Goal: Find specific page/section: Find specific page/section

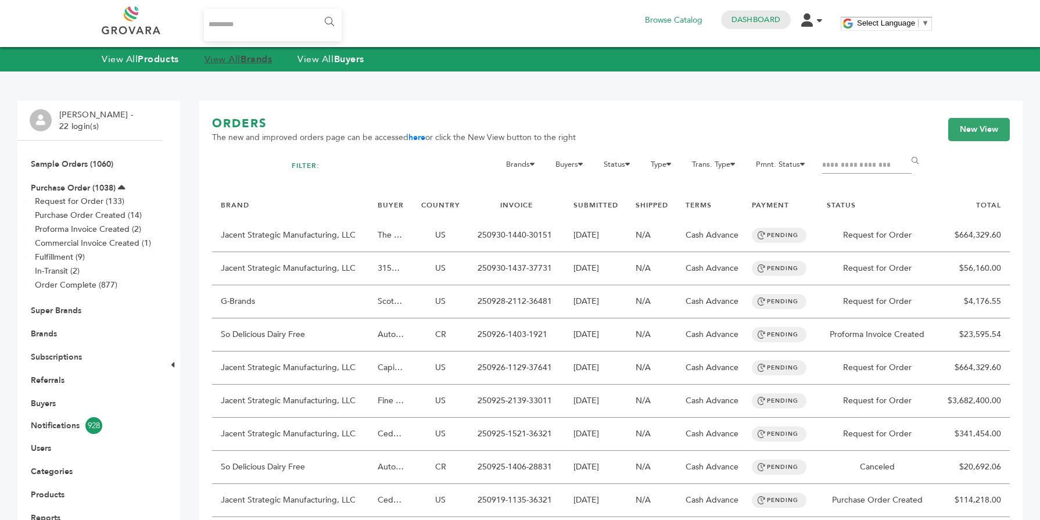
click at [240, 58] on link "View All Brands" at bounding box center [239, 59] width 68 height 13
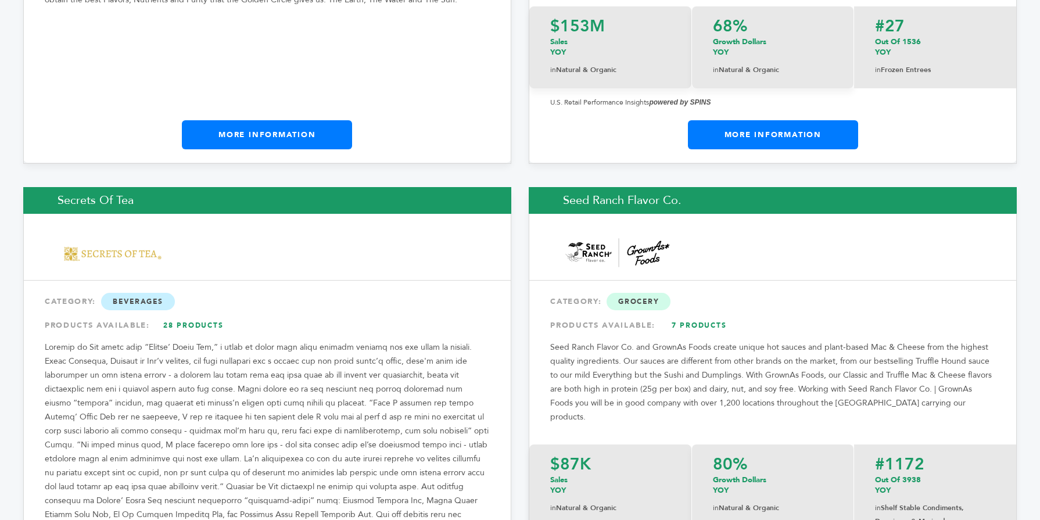
scroll to position [16972, 0]
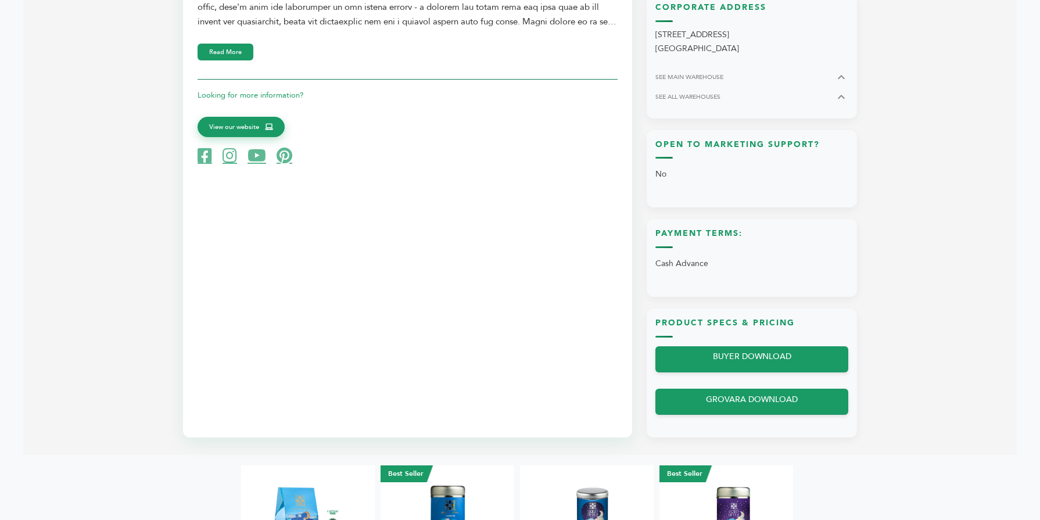
scroll to position [651, 0]
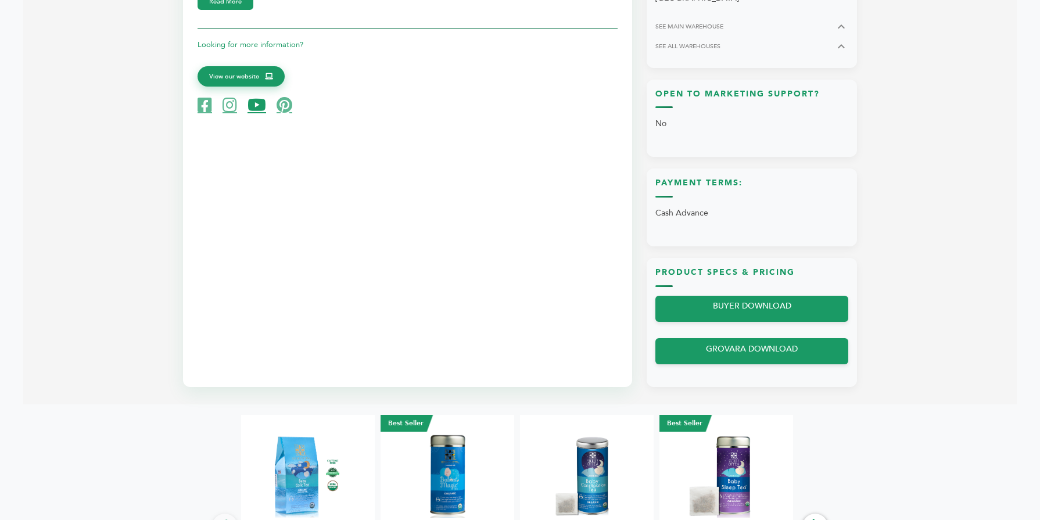
click at [260, 109] on icon at bounding box center [257, 105] width 19 height 16
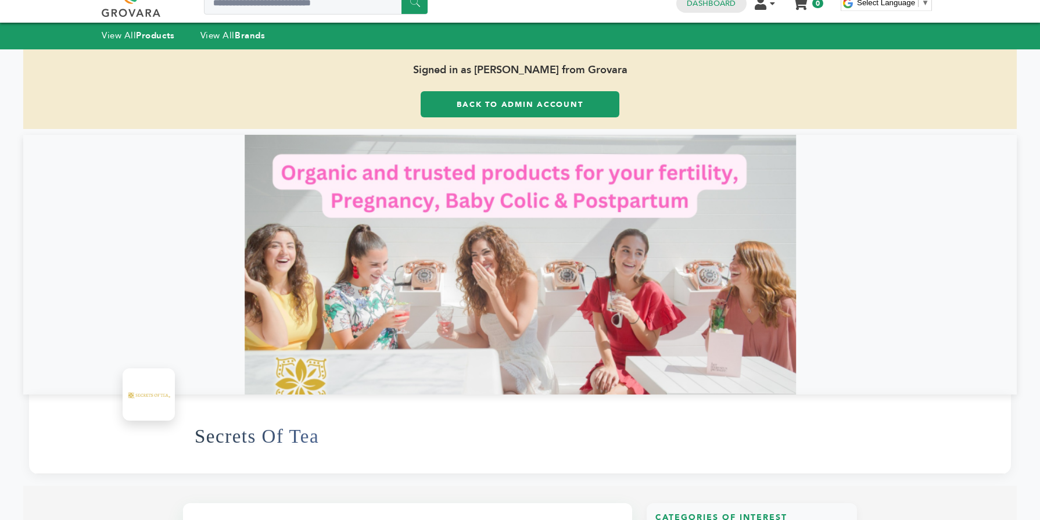
scroll to position [0, 0]
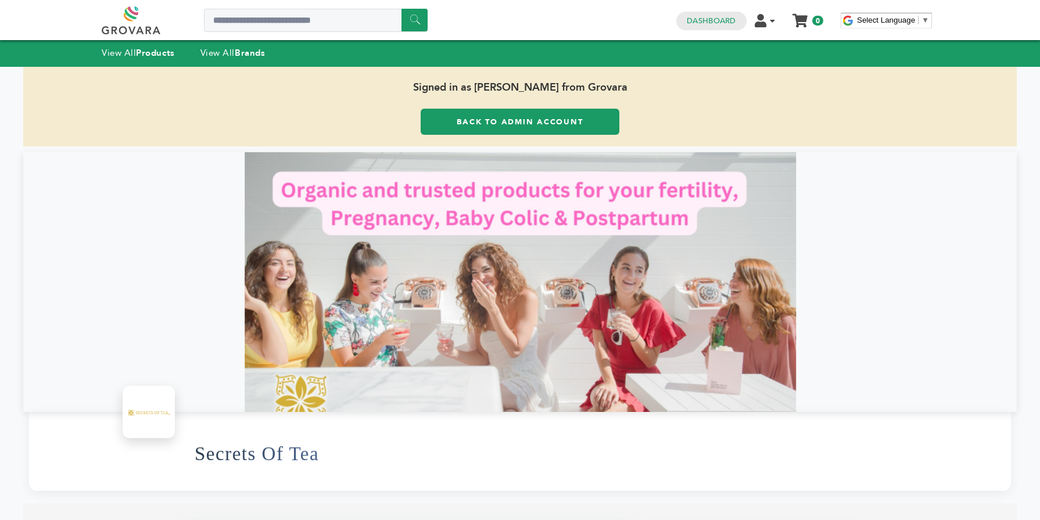
click at [417, 115] on div "Signed in as Max Stein from Grovara Back to Admin Account" at bounding box center [520, 107] width 994 height 80
click at [434, 120] on link "Back to Admin Account" at bounding box center [520, 122] width 199 height 26
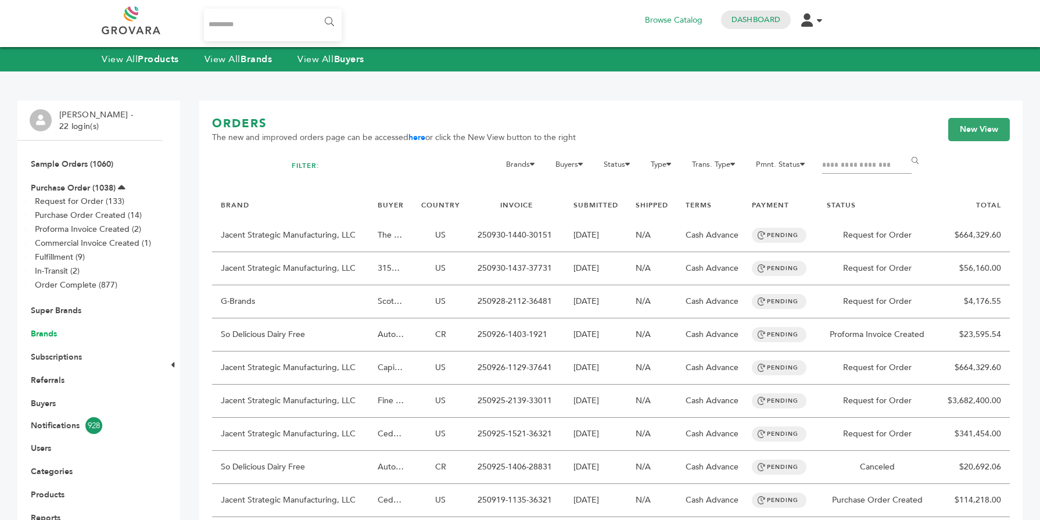
click at [45, 334] on link "Brands" at bounding box center [44, 333] width 26 height 11
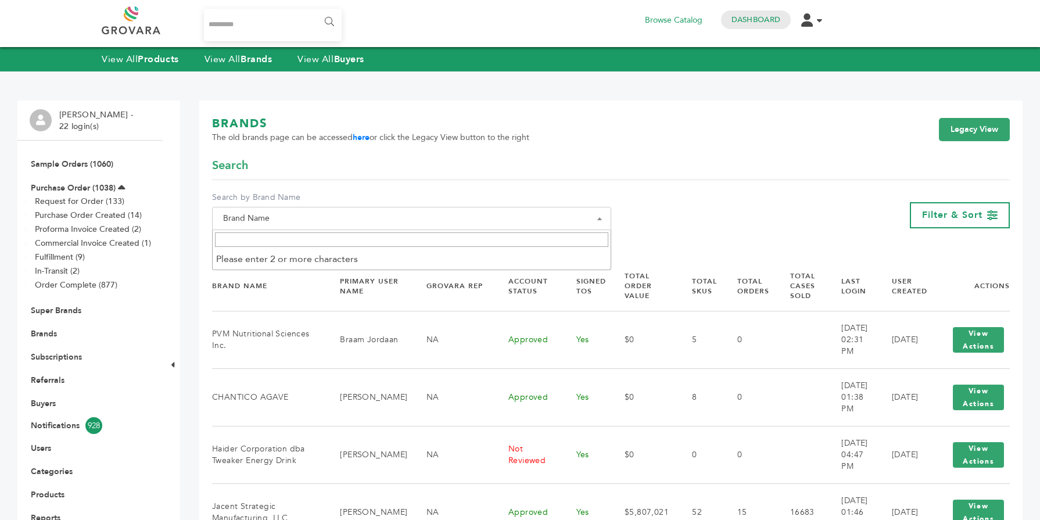
click at [302, 218] on span "Brand Name" at bounding box center [411, 218] width 386 height 16
click at [286, 236] on input "Search" at bounding box center [411, 239] width 393 height 15
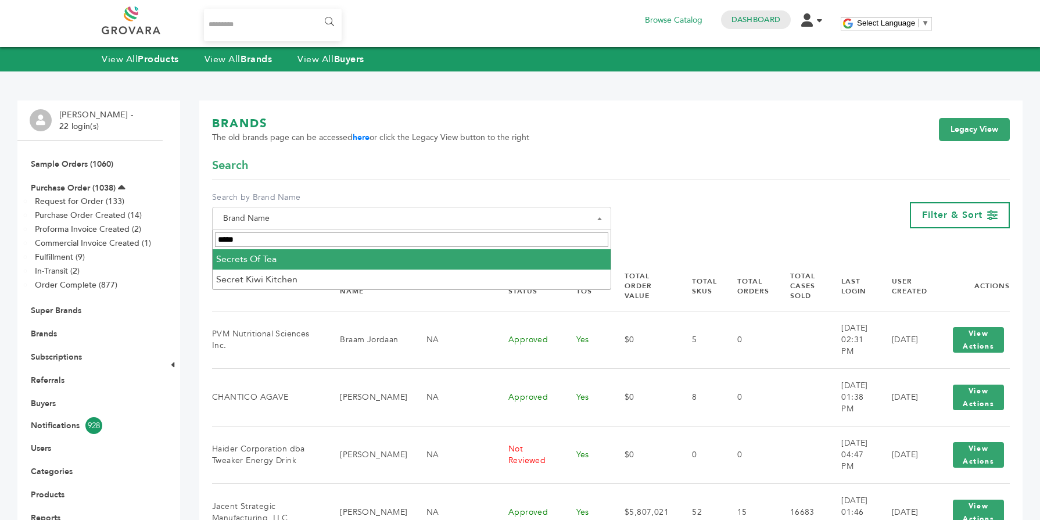
type input "*****"
select select "**********"
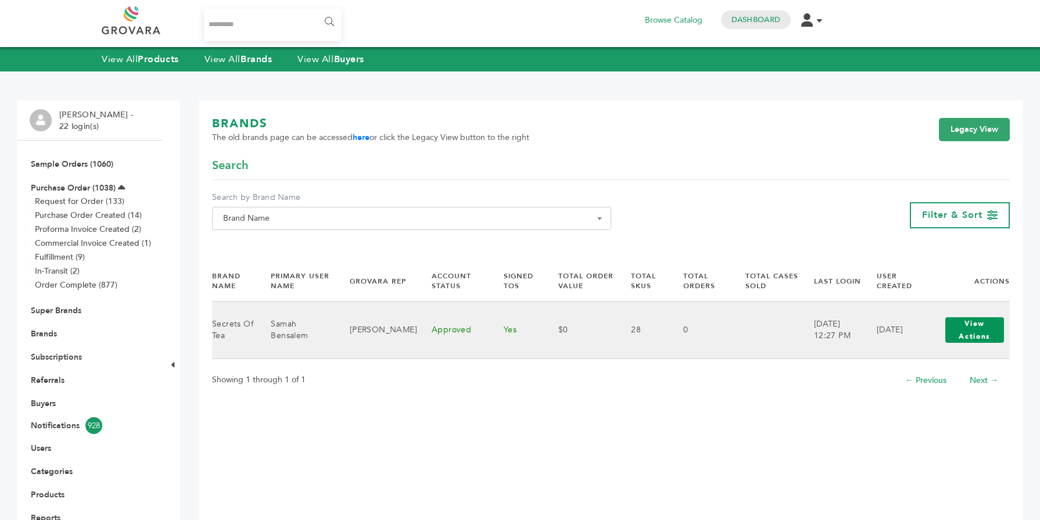
click at [969, 329] on button "View Actions" at bounding box center [974, 330] width 59 height 26
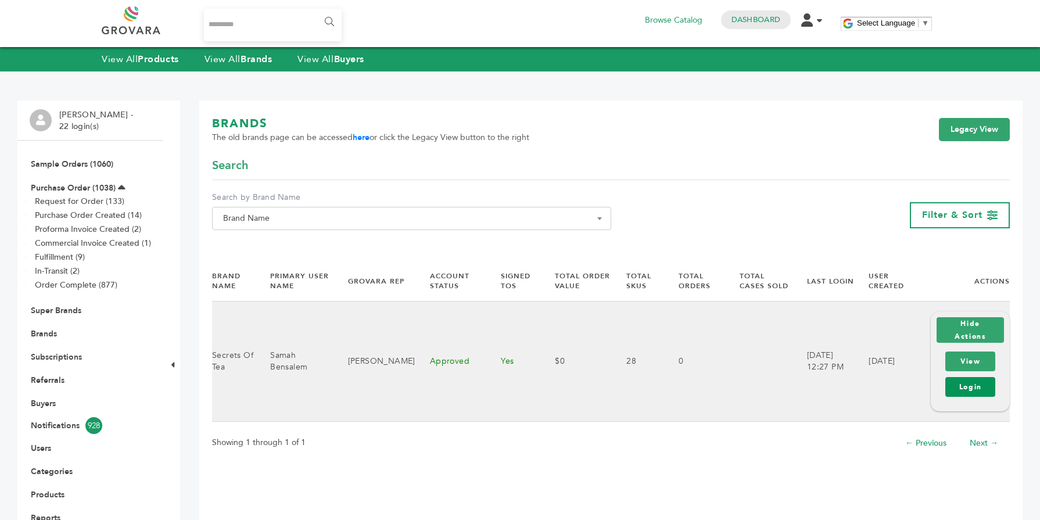
click at [973, 396] on link "Login" at bounding box center [970, 387] width 50 height 20
